Goal: Task Accomplishment & Management: Complete application form

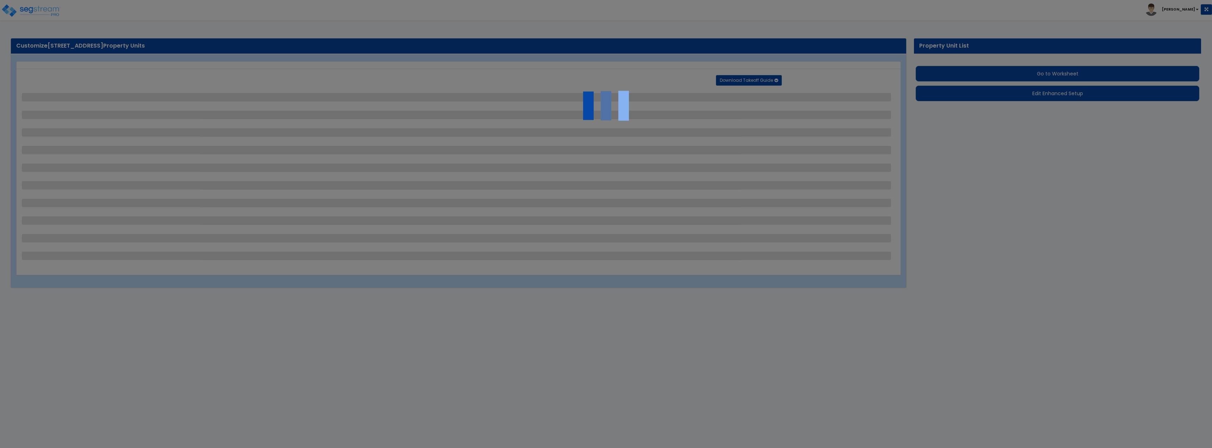
select select "2"
select select "1"
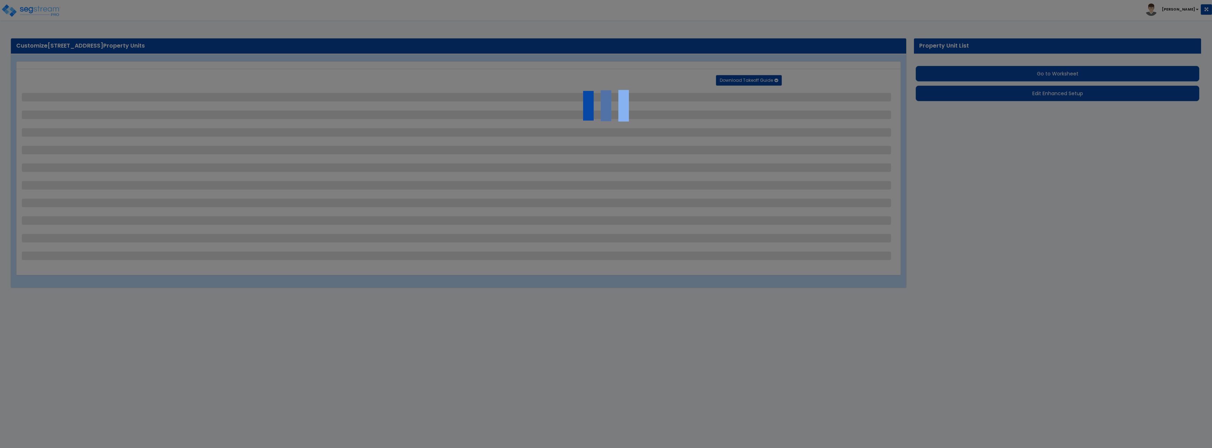
select select "1"
select select "6"
select select "1"
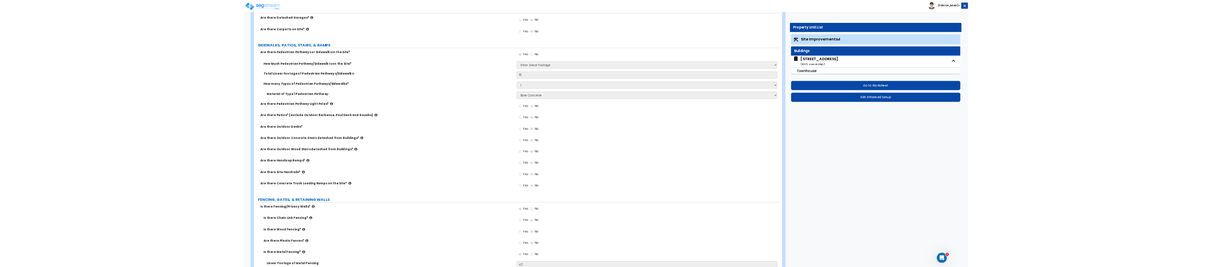
scroll to position [634, 0]
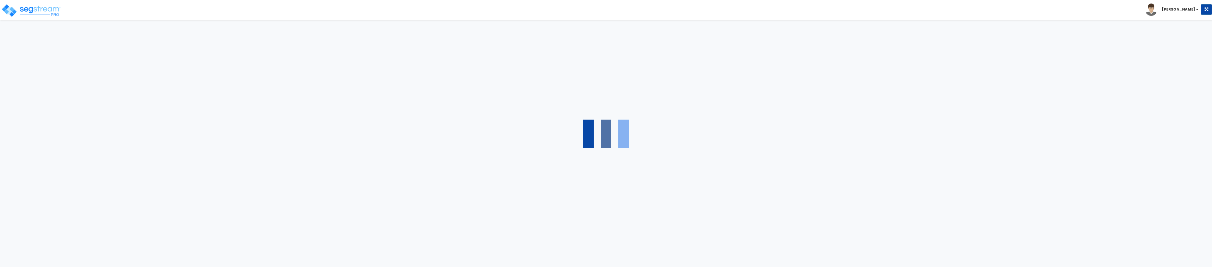
select select "2"
select select "1"
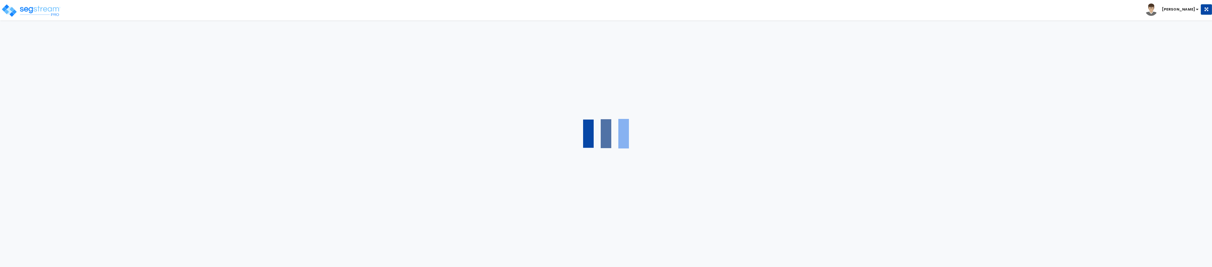
select select "1"
select select "6"
select select "1"
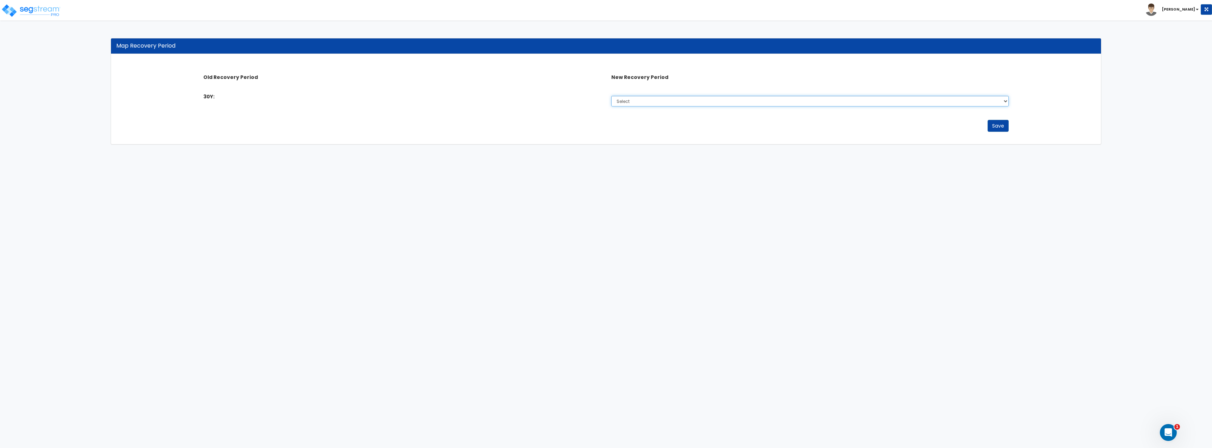
click at [692, 100] on select "Select 5 Years 7 Years 15 Years 27.5 Year" at bounding box center [809, 101] width 397 height 11
click at [696, 100] on select "Select 5 Years 7 Years 15 Years 27.5 Year" at bounding box center [809, 101] width 397 height 11
click at [672, 101] on select "Select 5 Years 7 Years 15 Years 27.5 Year" at bounding box center [809, 101] width 397 height 11
click at [716, 151] on html "Toggle navigation [PERSON_NAME]" at bounding box center [606, 75] width 1212 height 151
